Goal: Task Accomplishment & Management: Manage account settings

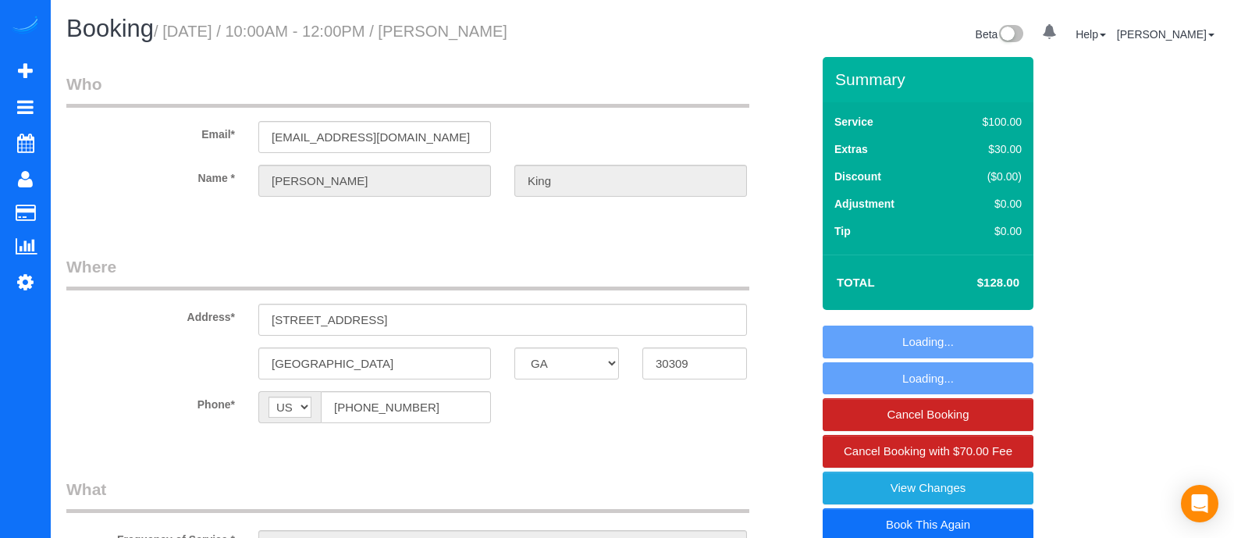
select select "GA"
select select "object:663"
select select "string:fspay-cd441355-d447-4adb-af50-43ae126838e3"
select select "number:3"
select select "number:6"
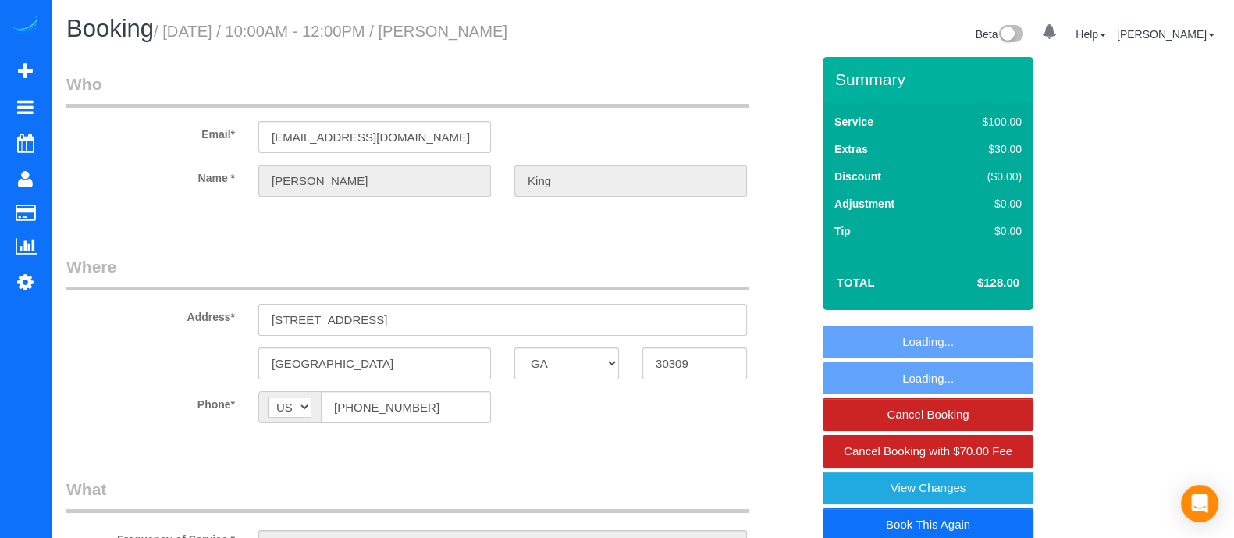
select select "spot1"
select select "object:689"
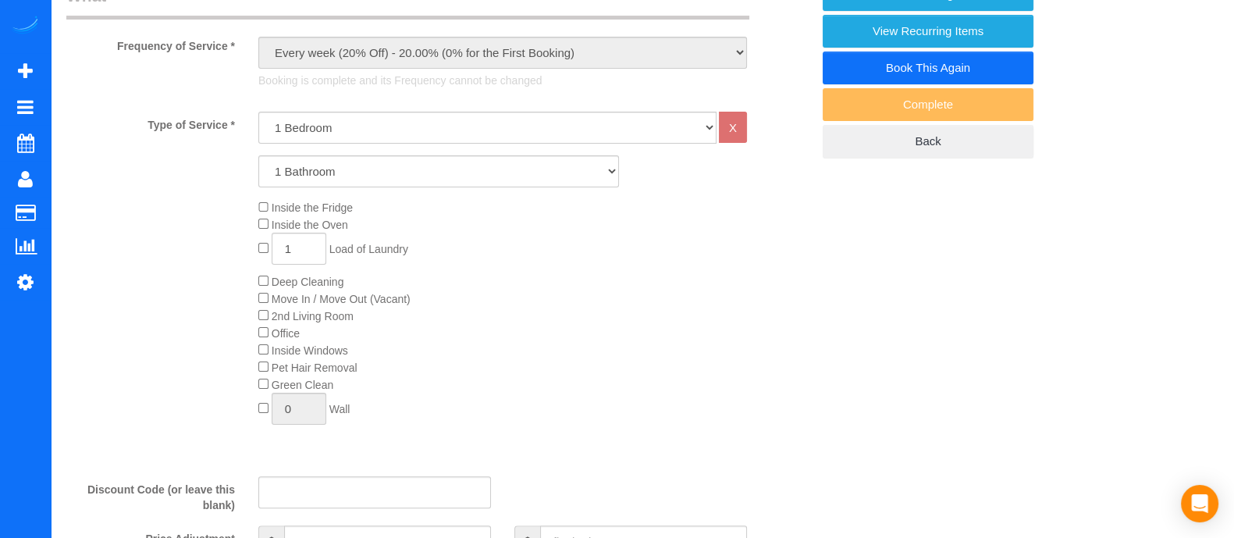
scroll to position [503, 0]
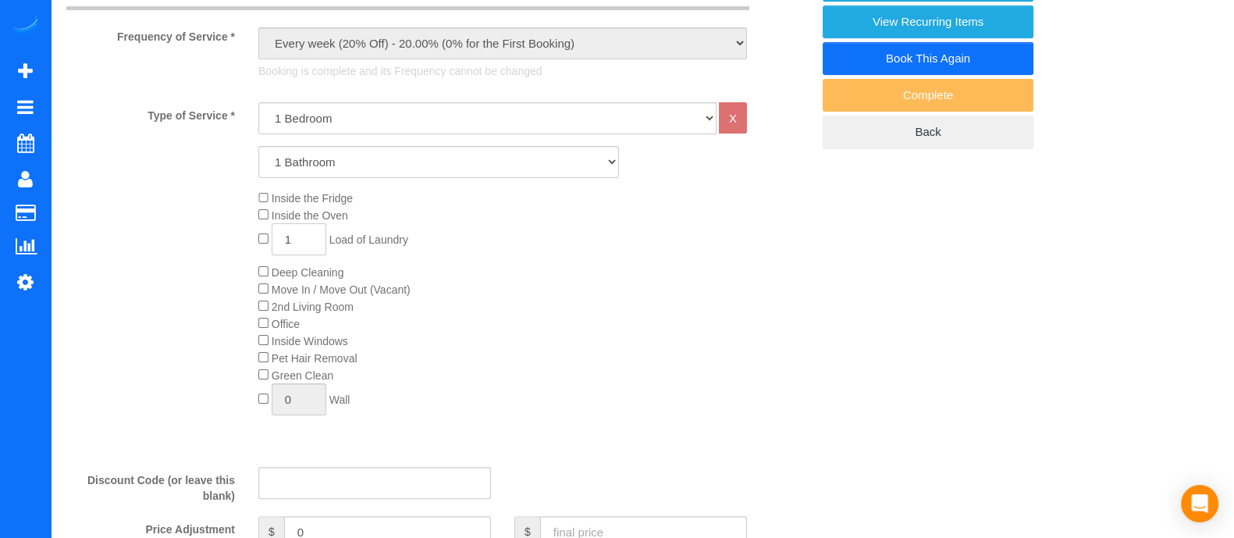
click at [301, 240] on input "1" at bounding box center [299, 239] width 55 height 32
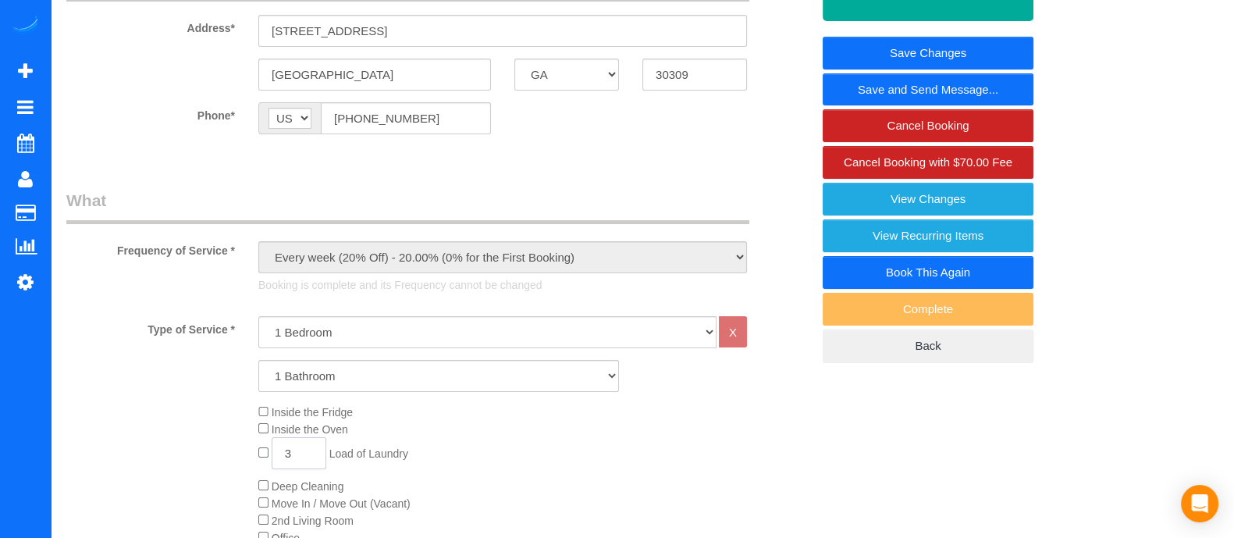
scroll to position [273, 0]
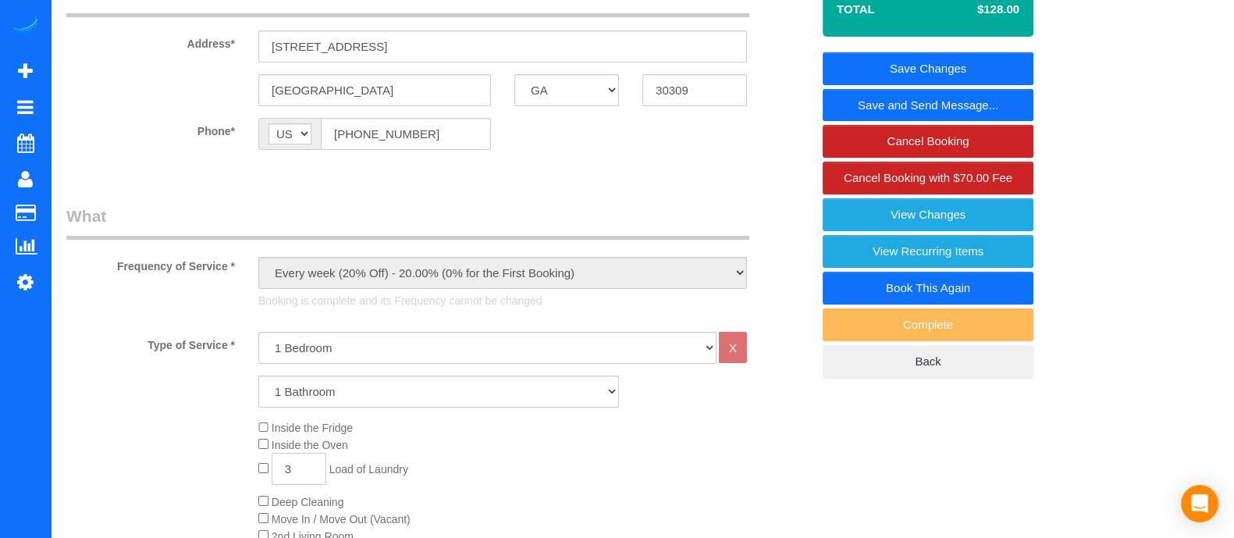
type input "3"
click at [988, 56] on link "Save Changes" at bounding box center [928, 68] width 211 height 33
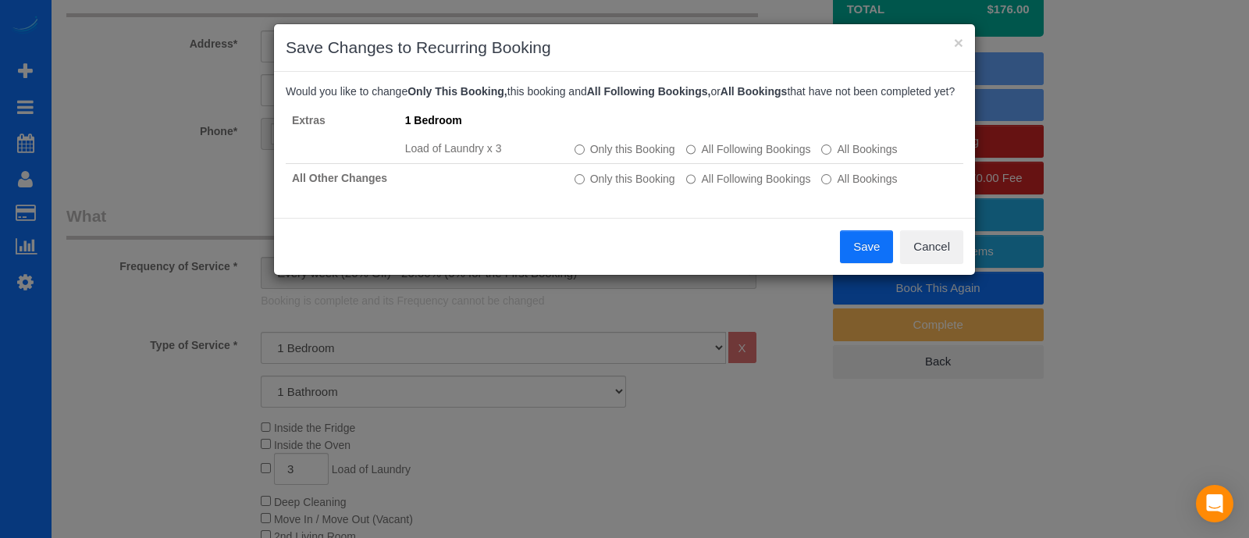
click at [870, 244] on button "Save" at bounding box center [866, 246] width 53 height 33
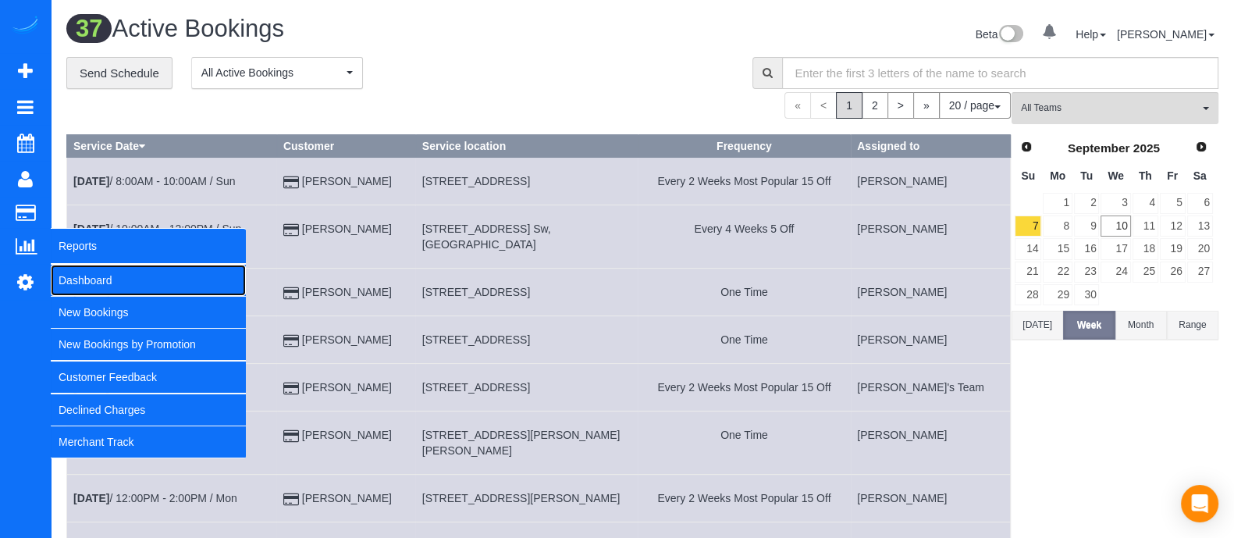
click at [75, 272] on link "Dashboard" at bounding box center [148, 280] width 195 height 31
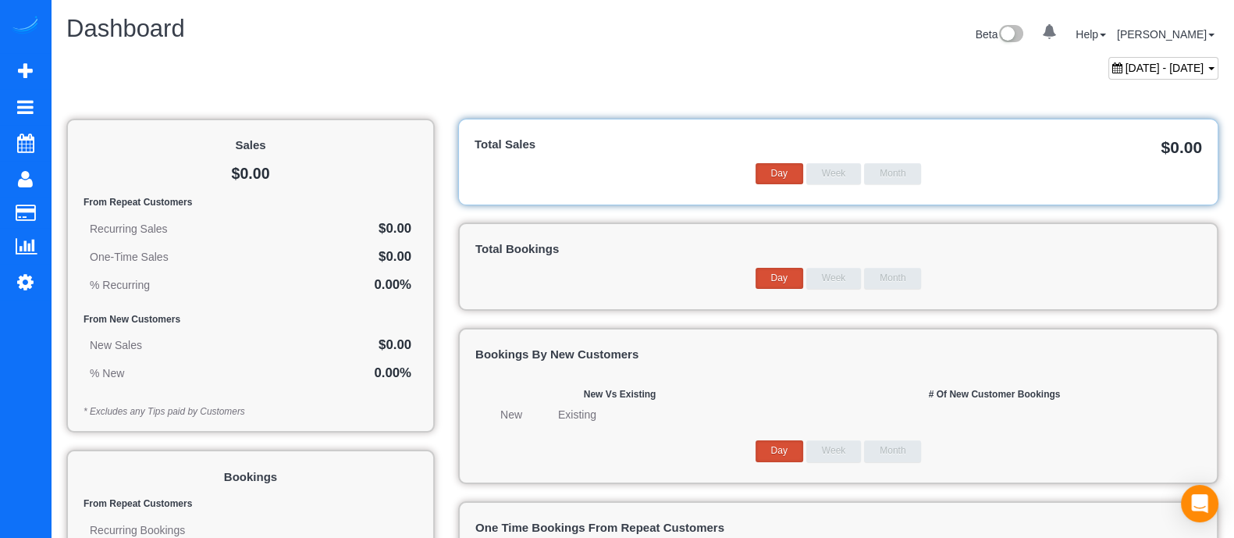
click at [1126, 64] on span "[DATE] - [DATE]" at bounding box center [1165, 68] width 79 height 12
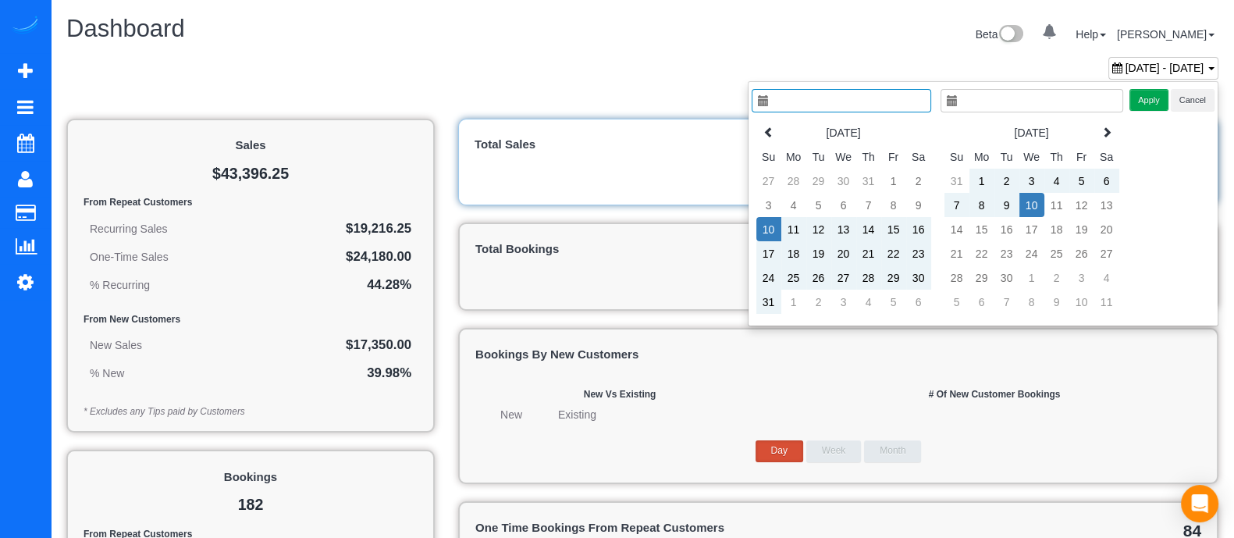
type input "**********"
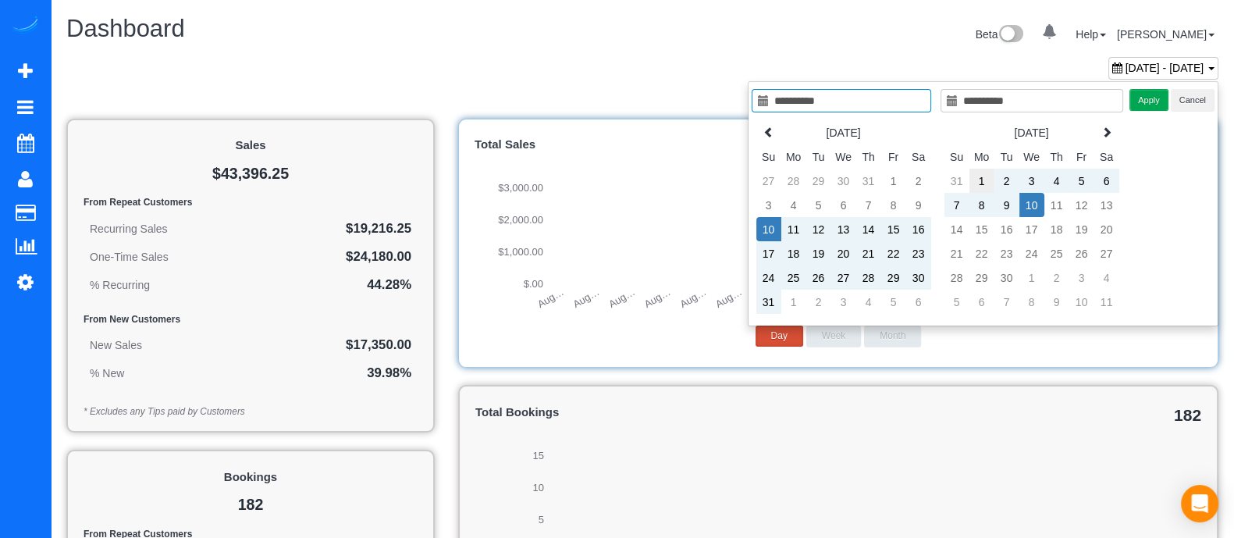
type input "**********"
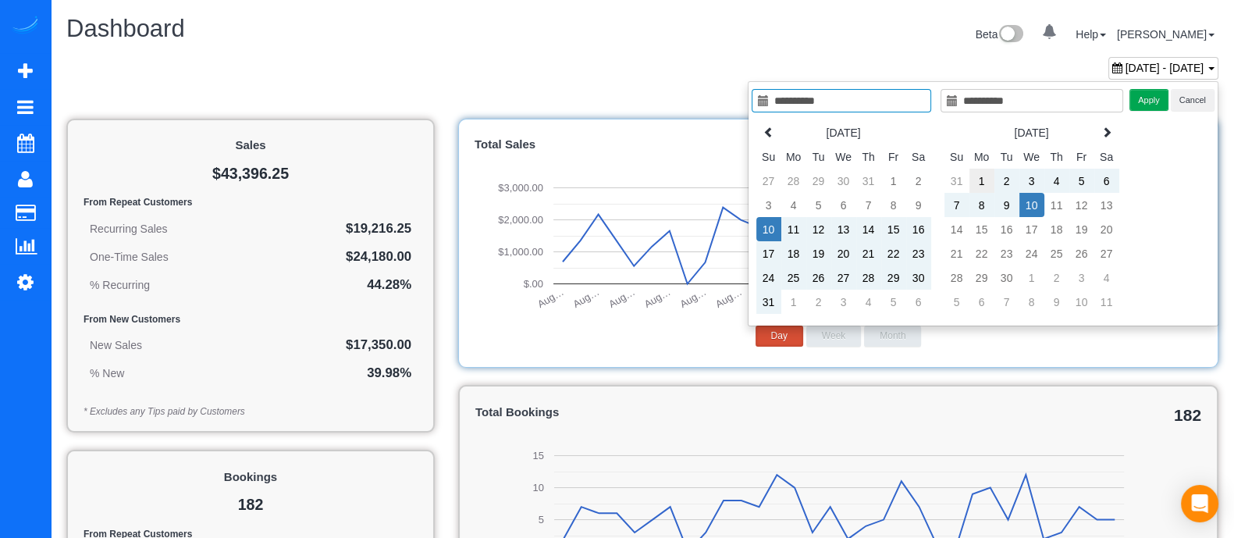
click at [980, 178] on td "1" at bounding box center [982, 181] width 25 height 24
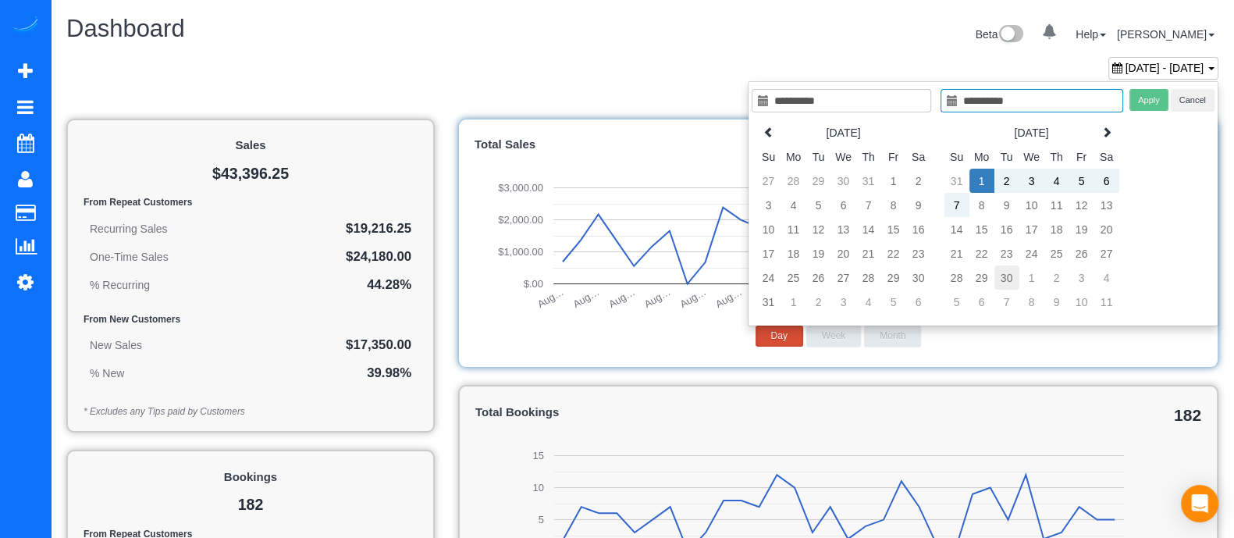
type input "**********"
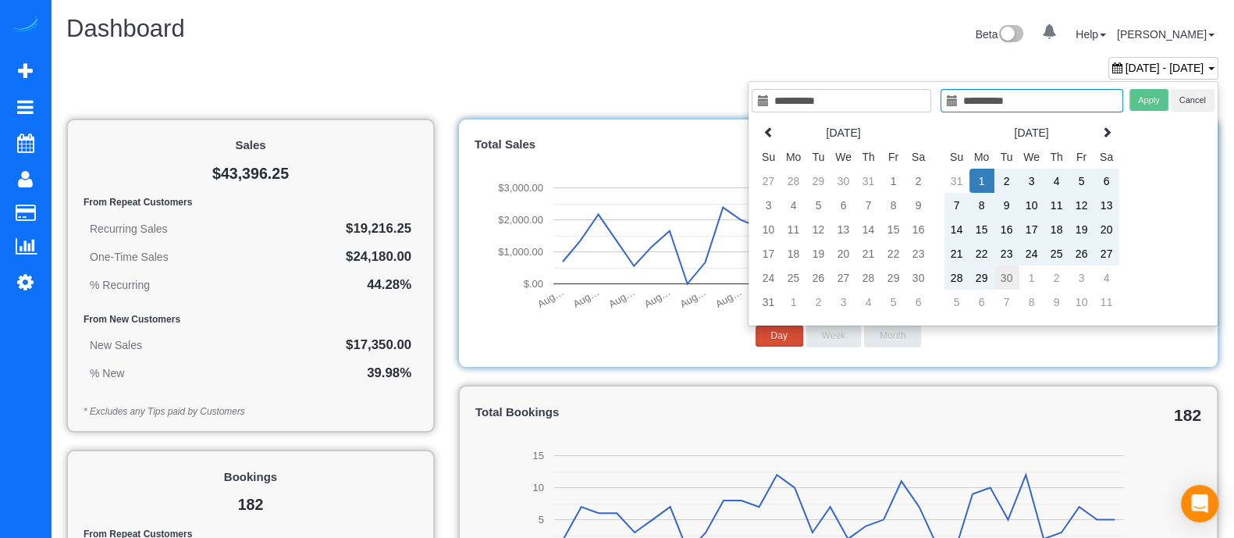
click at [1003, 273] on td "30" at bounding box center [1007, 277] width 25 height 24
type input "**********"
click at [1154, 108] on button "Apply" at bounding box center [1149, 100] width 39 height 23
